Goal: Transaction & Acquisition: Book appointment/travel/reservation

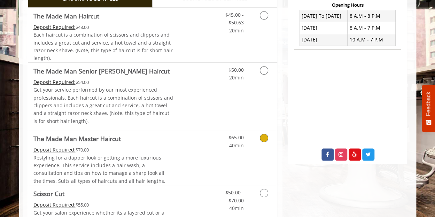
scroll to position [188, 0]
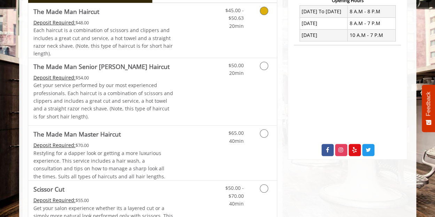
click at [213, 27] on div "$45.00 - $50.63 20min" at bounding box center [229, 16] width 39 height 27
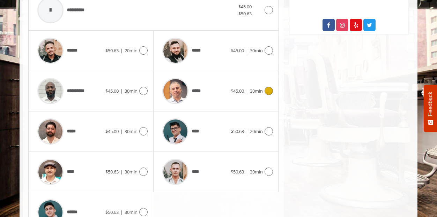
click at [228, 94] on div "*****" at bounding box center [194, 91] width 71 height 33
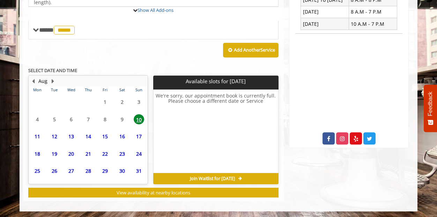
scroll to position [263, 0]
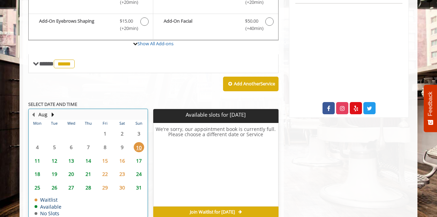
click at [39, 126] on table "Mon Tue Wed Thu Fri Sat Sun 28 29 30 31 1 2 3 4 5 6 7 8 9 10 11 12 13 14 15 16 …" at bounding box center [88, 168] width 118 height 97
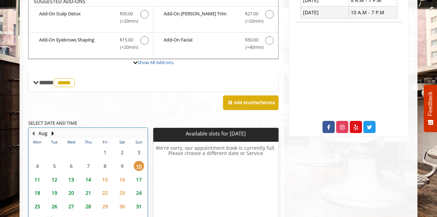
scroll to position [205, 0]
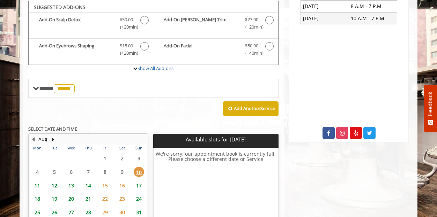
click at [36, 184] on span "11" at bounding box center [37, 186] width 10 height 10
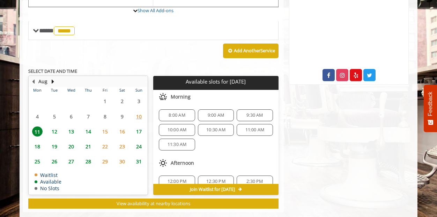
scroll to position [273, 0]
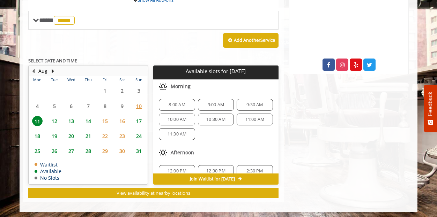
click at [218, 105] on span "9:00 AM" at bounding box center [215, 105] width 16 height 6
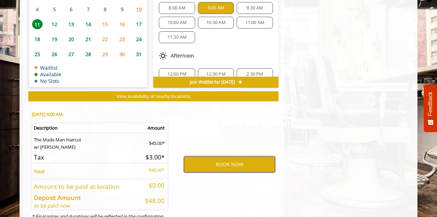
scroll to position [372, 0]
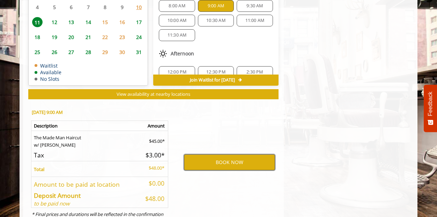
click at [240, 159] on button "BOOK NOW" at bounding box center [229, 162] width 91 height 16
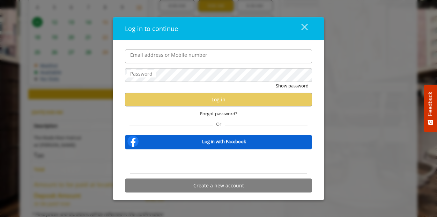
click at [163, 56] on input "Email address or Mobile number" at bounding box center [218, 56] width 187 height 14
type input "**********"
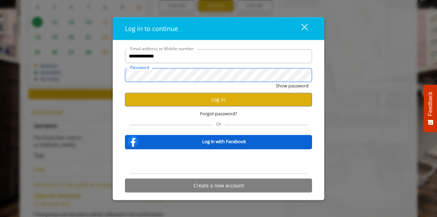
click at [275, 82] on button "Show password" at bounding box center [291, 85] width 33 height 7
click at [277, 82] on button "Hide password" at bounding box center [292, 85] width 31 height 7
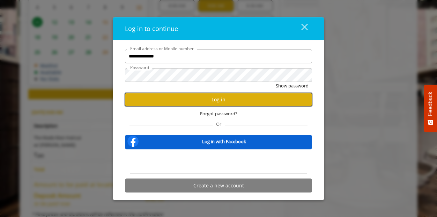
click at [240, 100] on button "Log in" at bounding box center [218, 100] width 187 height 14
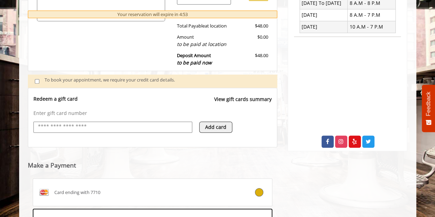
scroll to position [173, 0]
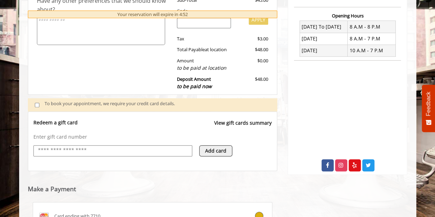
click at [85, 147] on input "text" at bounding box center [112, 150] width 151 height 8
type input "**********"
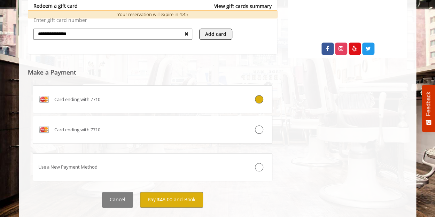
scroll to position [303, 0]
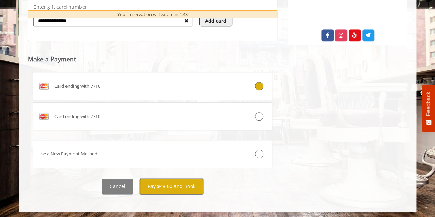
click at [160, 184] on button "Pay $48.00 and Book" at bounding box center [171, 187] width 63 height 16
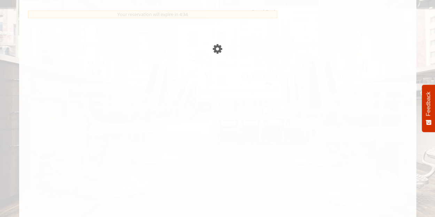
scroll to position [422, 0]
